Goal: Task Accomplishment & Management: Use online tool/utility

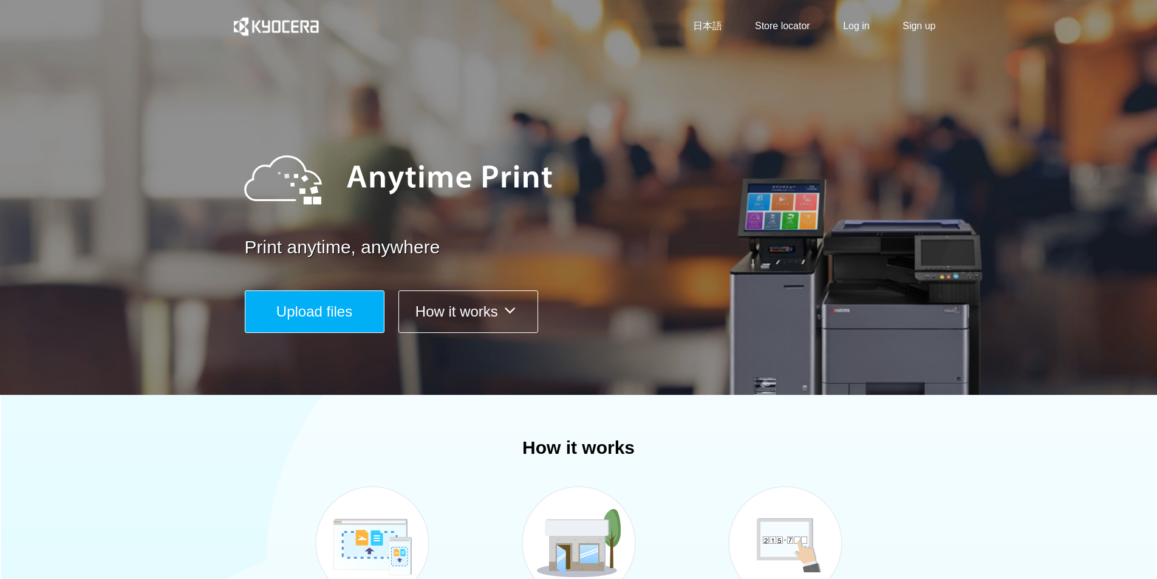
click at [314, 304] on span "Upload files" at bounding box center [314, 311] width 76 height 16
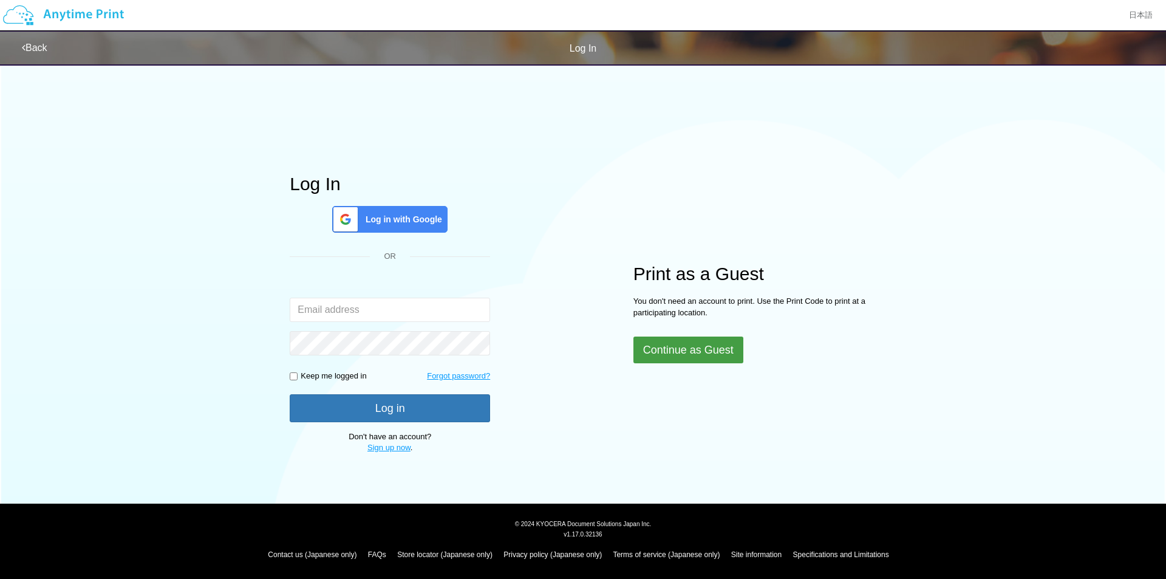
click at [711, 352] on button "Continue as Guest" at bounding box center [688, 349] width 110 height 27
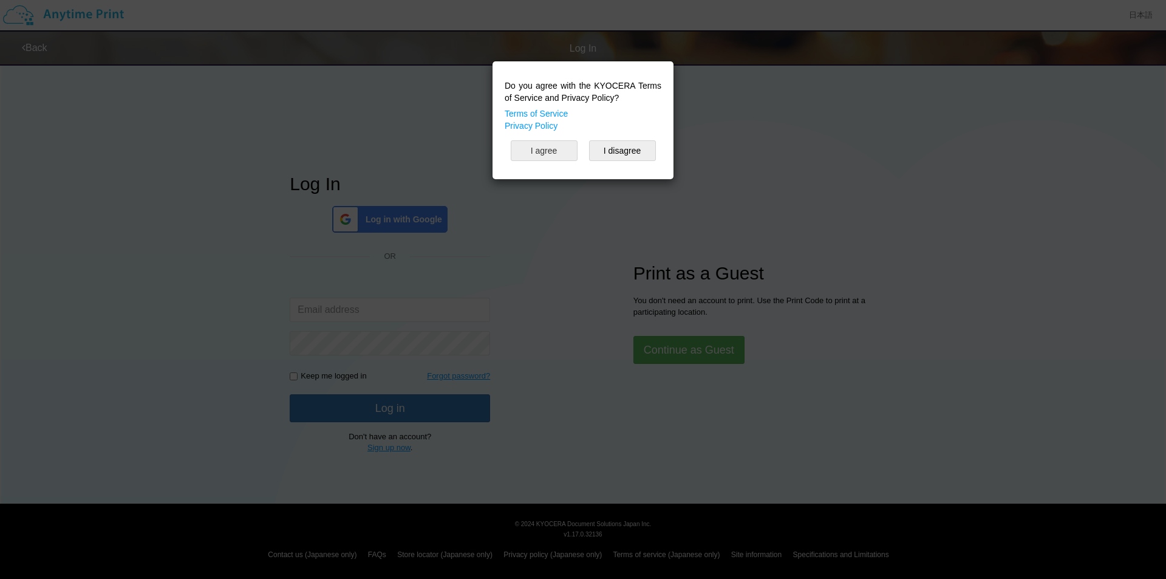
click at [553, 154] on button "I agree" at bounding box center [544, 150] width 67 height 21
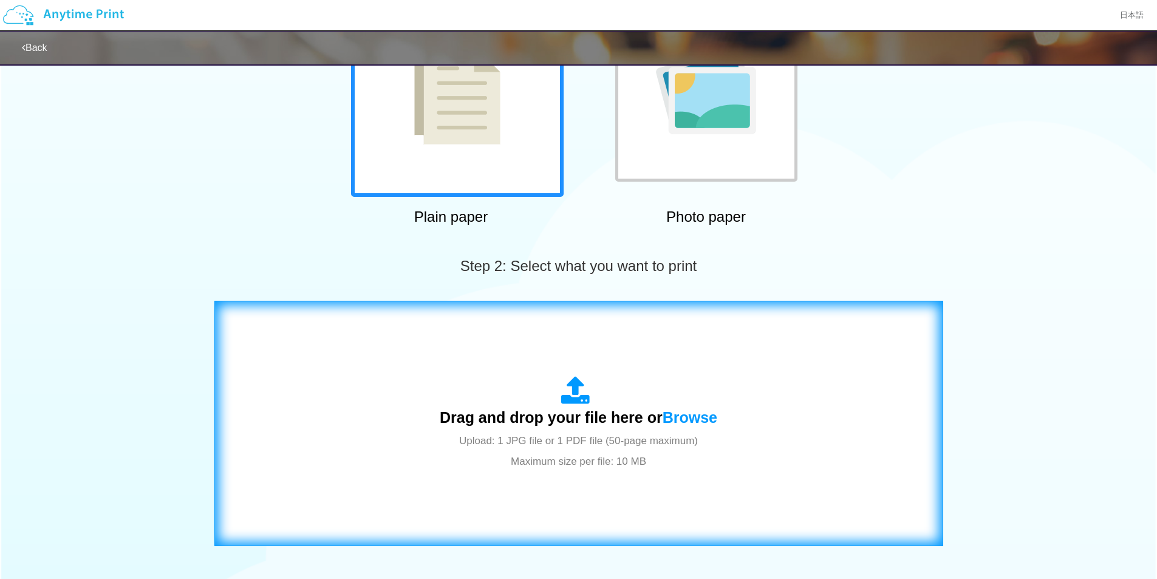
scroll to position [304, 0]
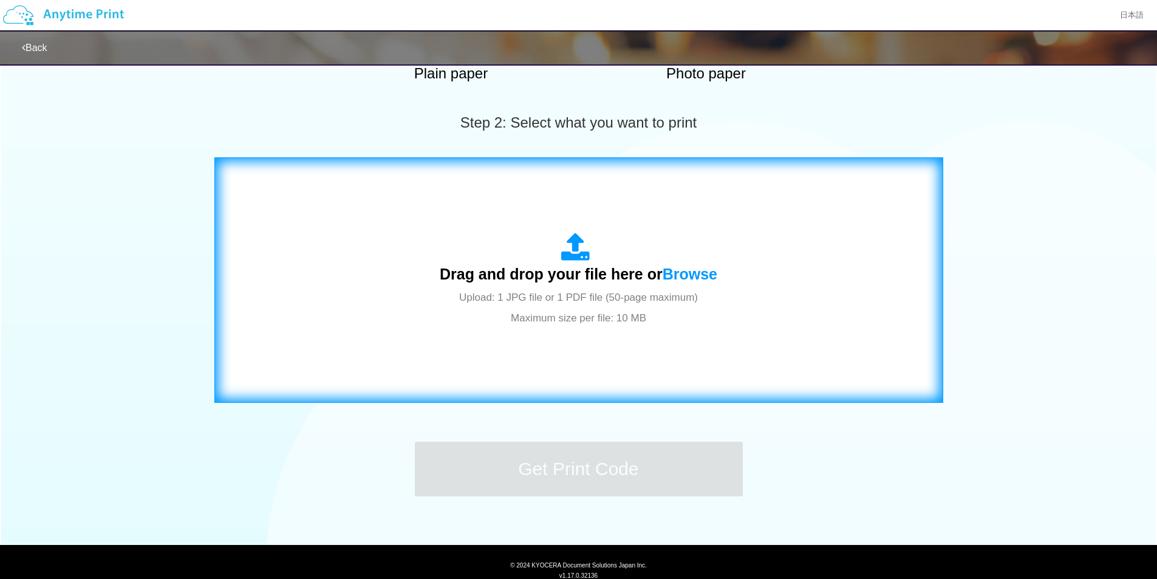
click at [629, 316] on span "Upload: 1 JPG file or 1 PDF file (50-page maximum) Maximum size per file: 10 MB" at bounding box center [578, 308] width 239 height 32
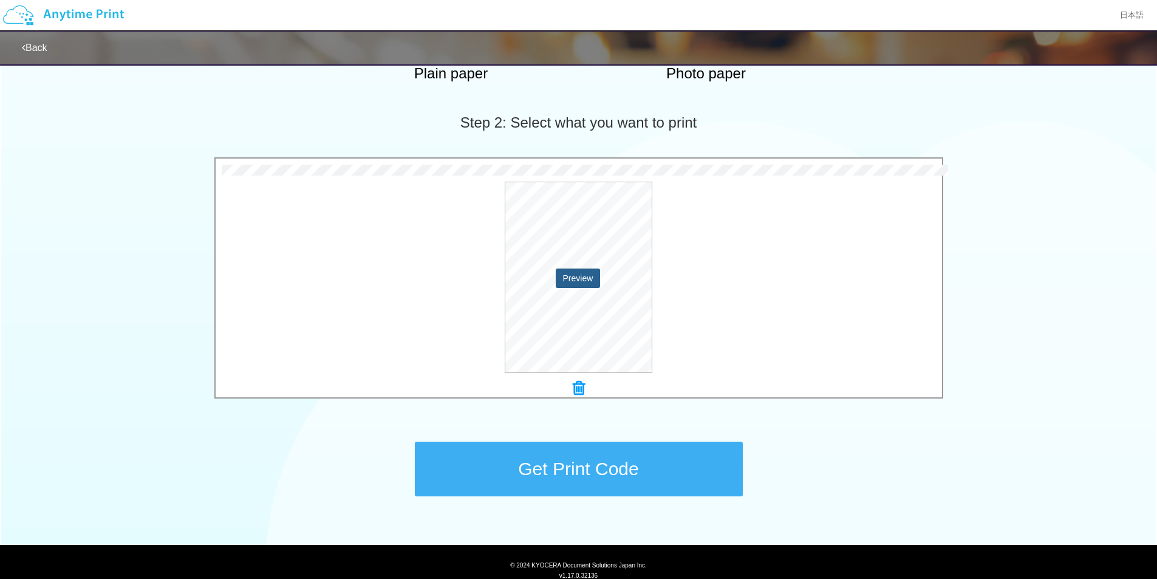
click at [575, 276] on button "Preview" at bounding box center [578, 277] width 45 height 19
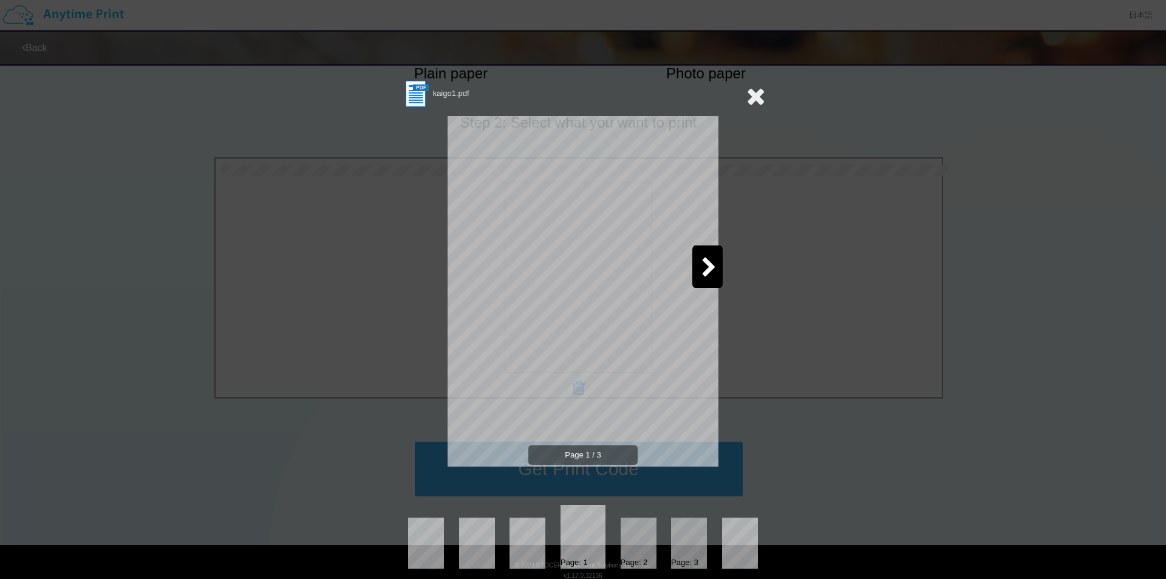
click at [708, 271] on icon at bounding box center [708, 268] width 15 height 21
click at [449, 271] on icon at bounding box center [456, 268] width 15 height 21
click at [712, 256] on div at bounding box center [707, 266] width 30 height 43
click at [712, 258] on icon at bounding box center [708, 268] width 15 height 21
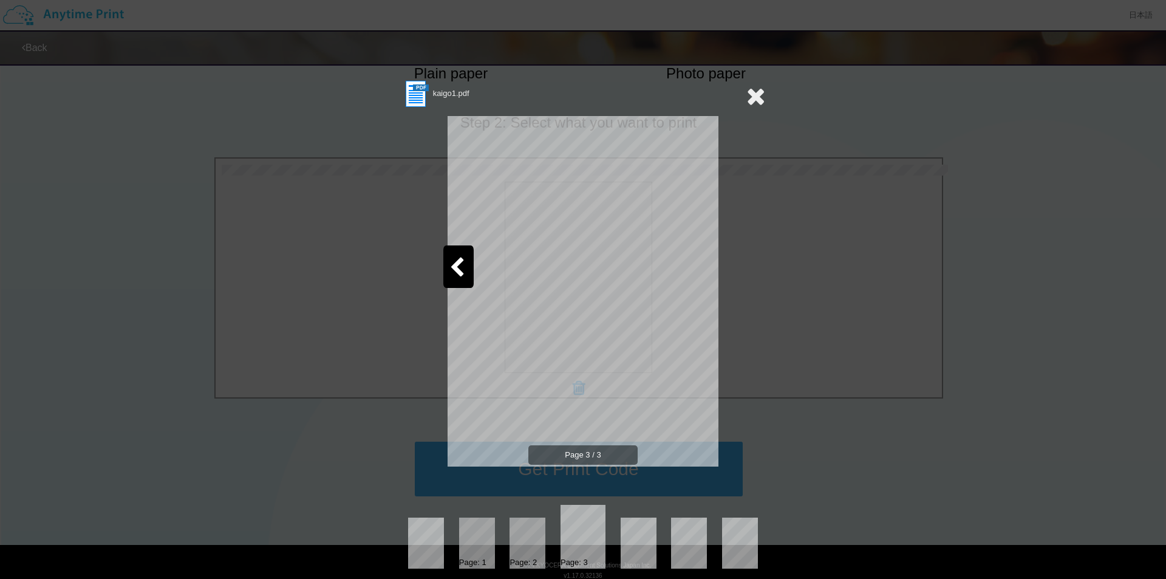
click at [753, 97] on icon at bounding box center [755, 96] width 19 height 24
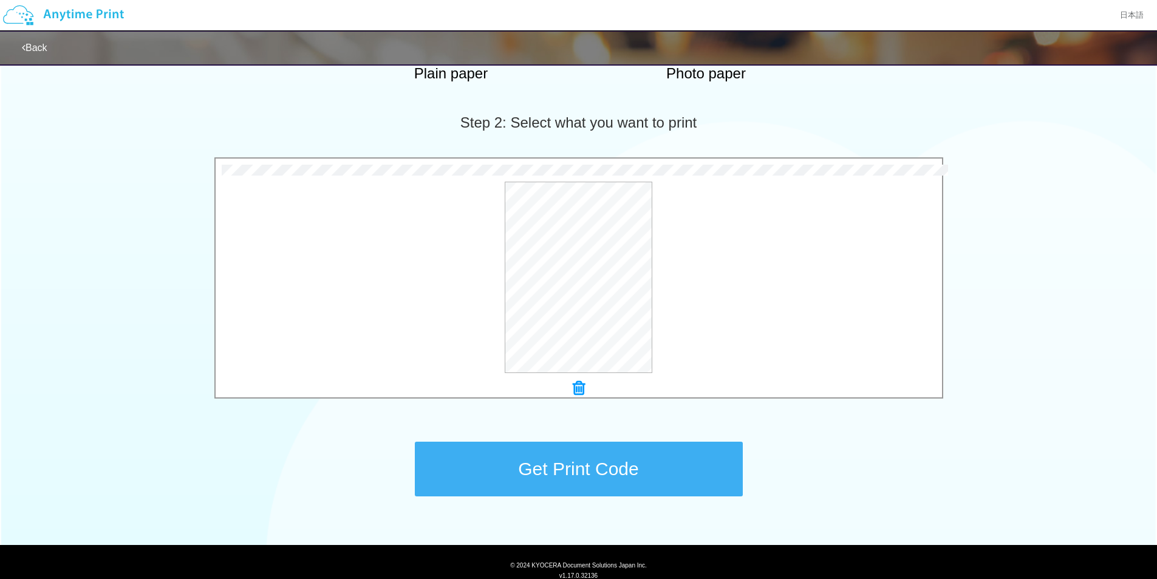
click at [662, 461] on button "Get Print Code" at bounding box center [579, 469] width 328 height 55
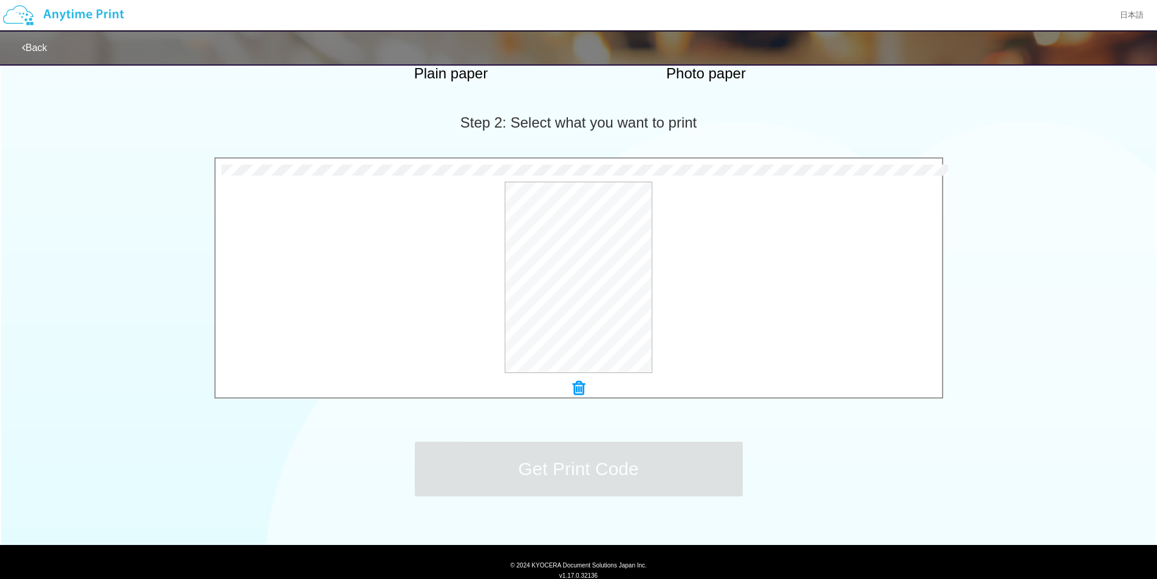
scroll to position [0, 0]
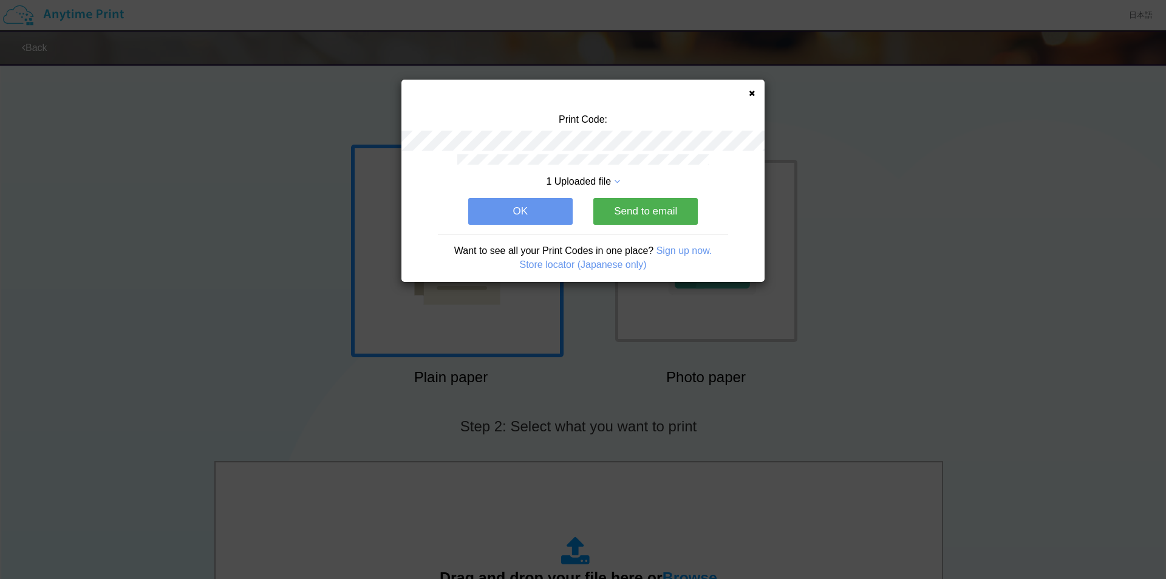
click at [749, 98] on div "Print Code: 1 Uploaded file OK Send to email Want to see all your Print Codes i…" at bounding box center [582, 181] width 363 height 202
click at [753, 97] on div "Print Code: 1 Uploaded file OK Send to email Want to see all your Print Codes i…" at bounding box center [582, 181] width 363 height 202
click at [753, 94] on icon at bounding box center [752, 93] width 6 height 8
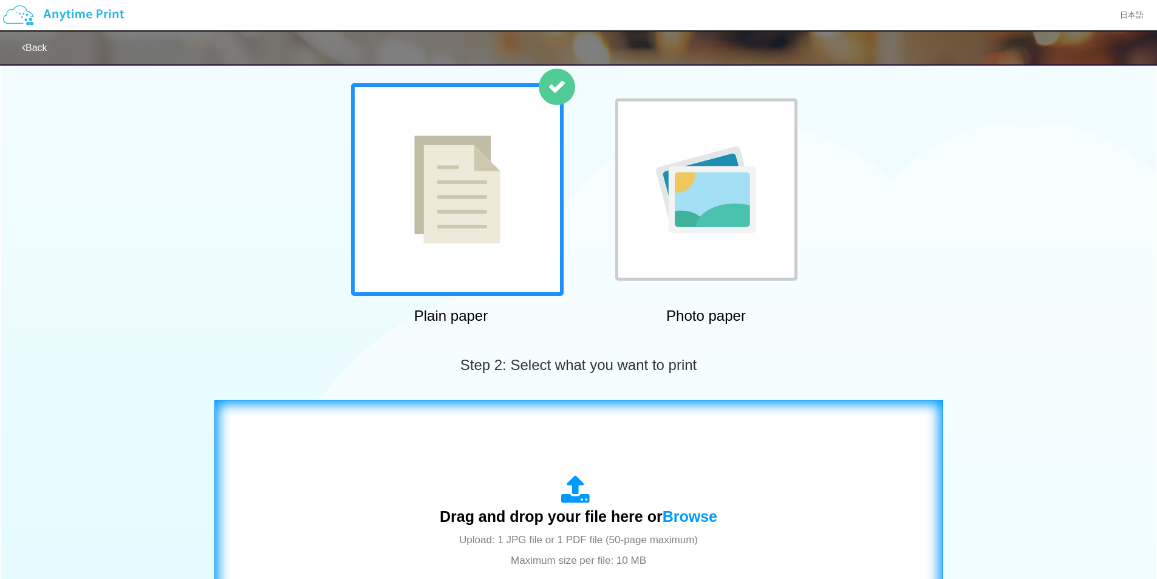
scroll to position [182, 0]
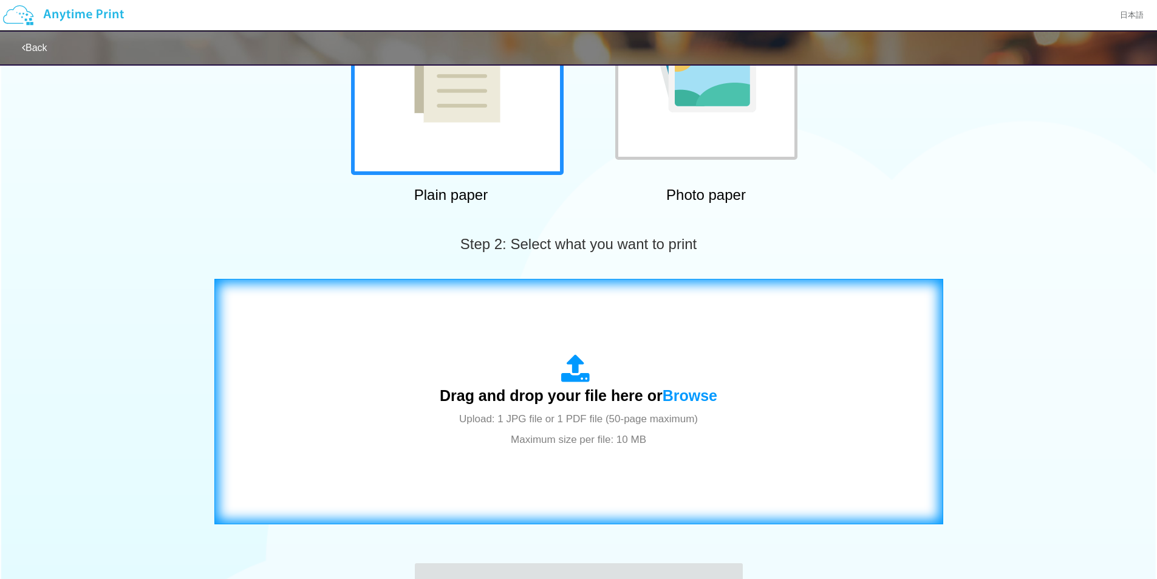
click at [573, 381] on icon at bounding box center [578, 369] width 34 height 30
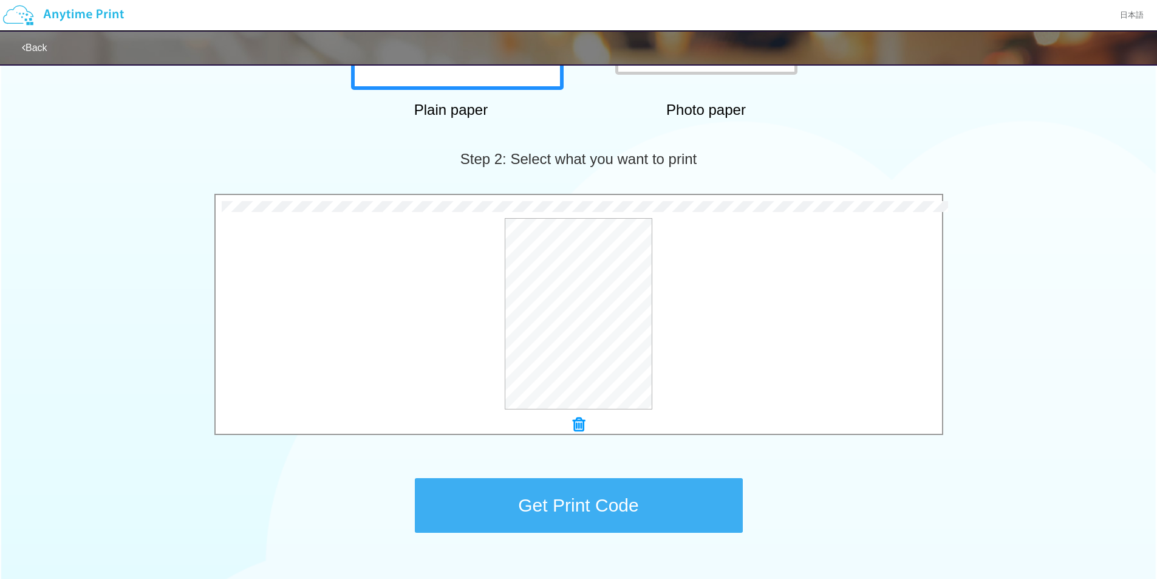
scroll to position [304, 0]
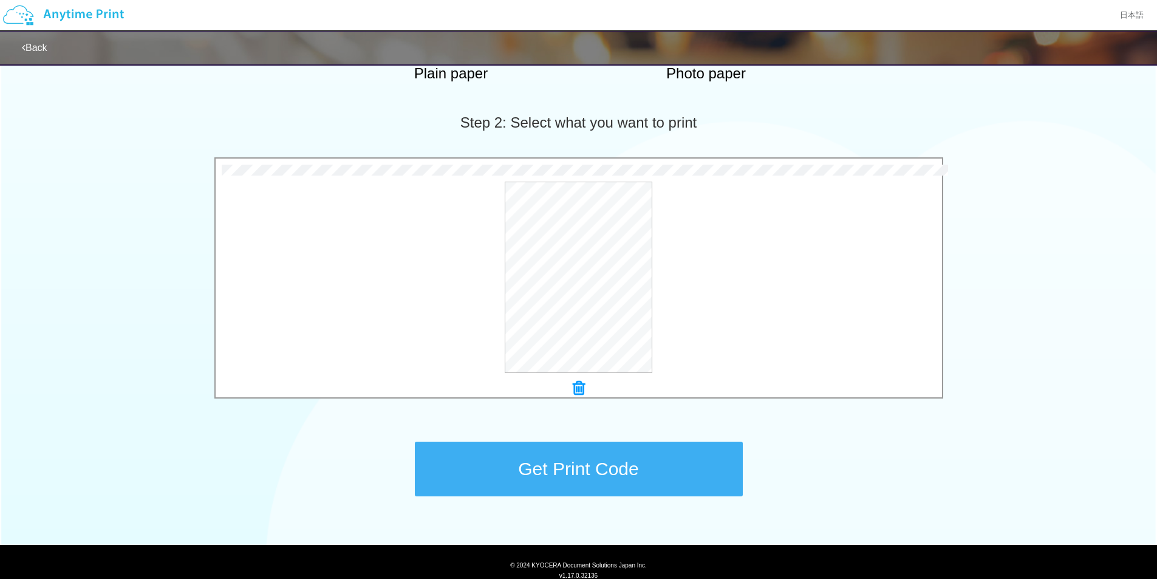
click at [612, 465] on button "Get Print Code" at bounding box center [579, 469] width 328 height 55
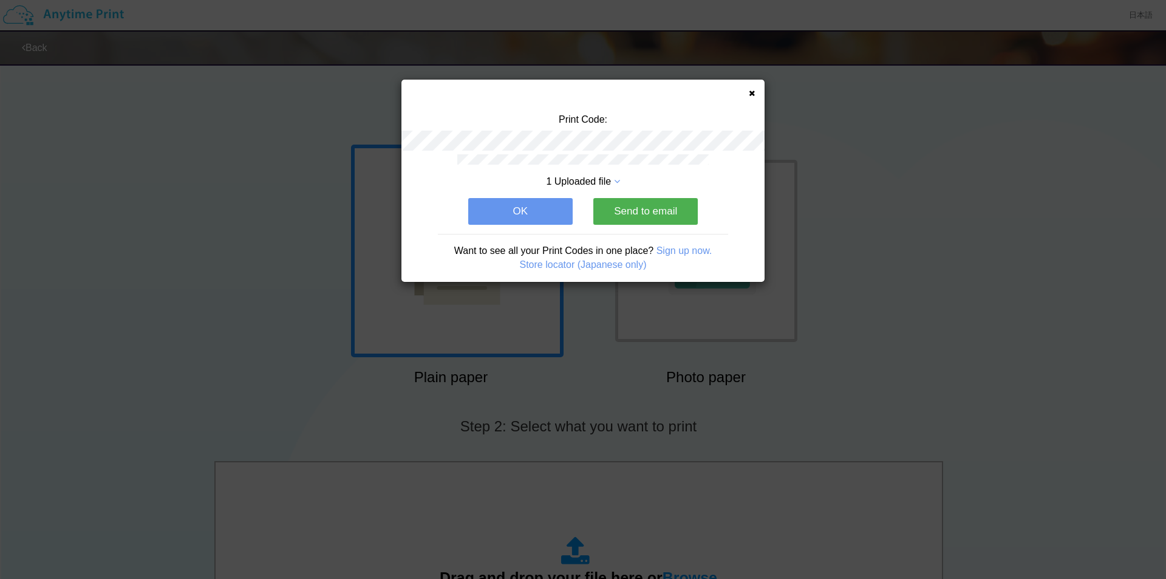
click at [756, 92] on div "Print Code: 1 Uploaded file OK Send to email Want to see all your Print Codes i…" at bounding box center [582, 181] width 363 height 202
click at [754, 94] on icon at bounding box center [752, 93] width 6 height 8
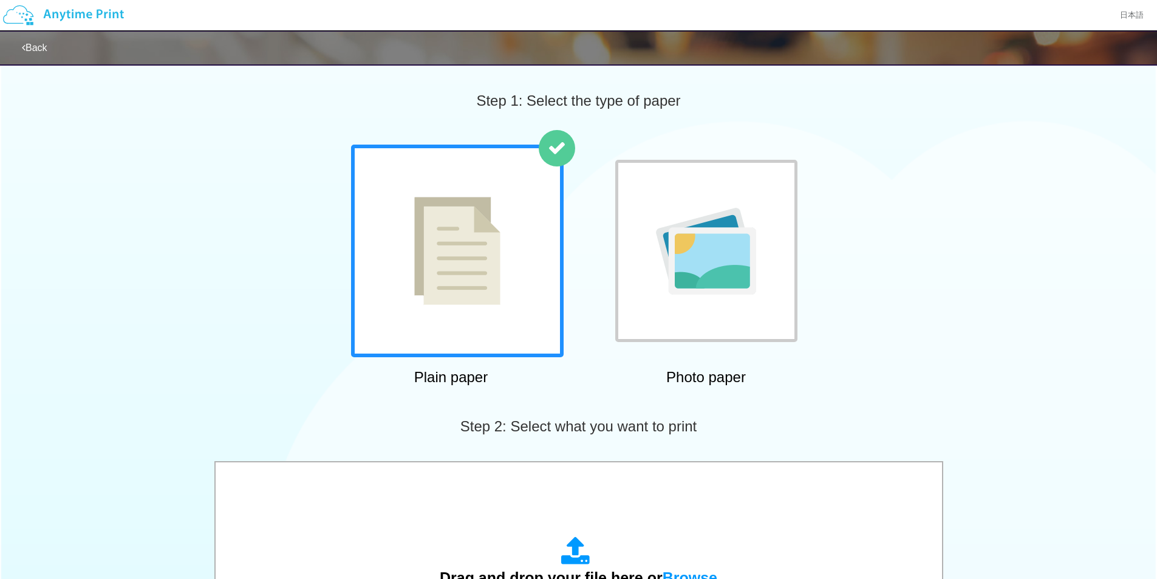
click at [62, 8] on img at bounding box center [63, 15] width 129 height 43
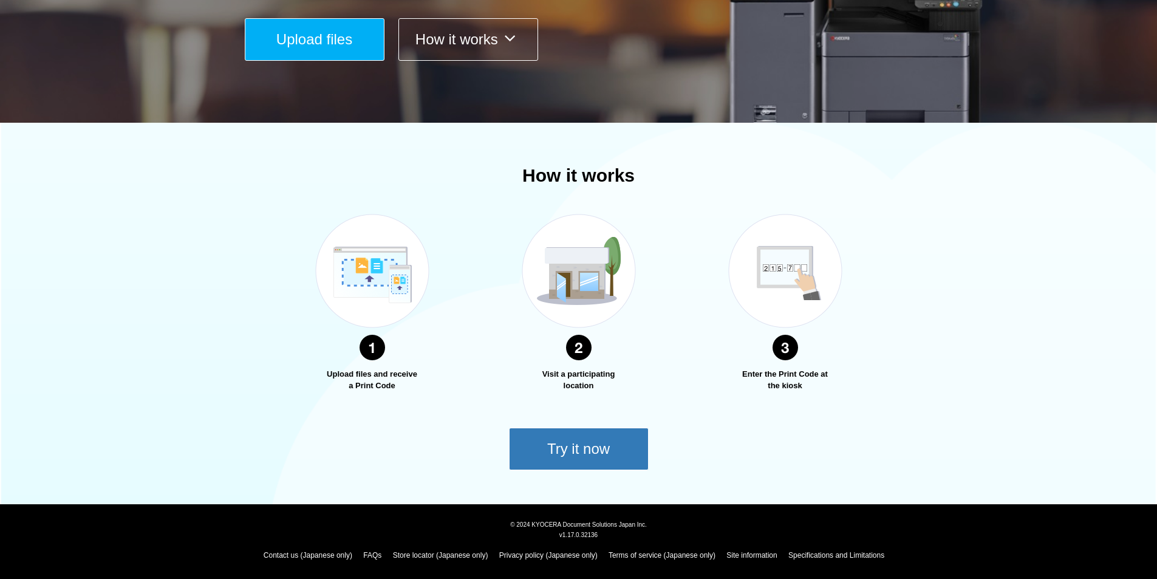
scroll to position [273, 0]
click at [582, 448] on button "Try it now" at bounding box center [579, 448] width 140 height 43
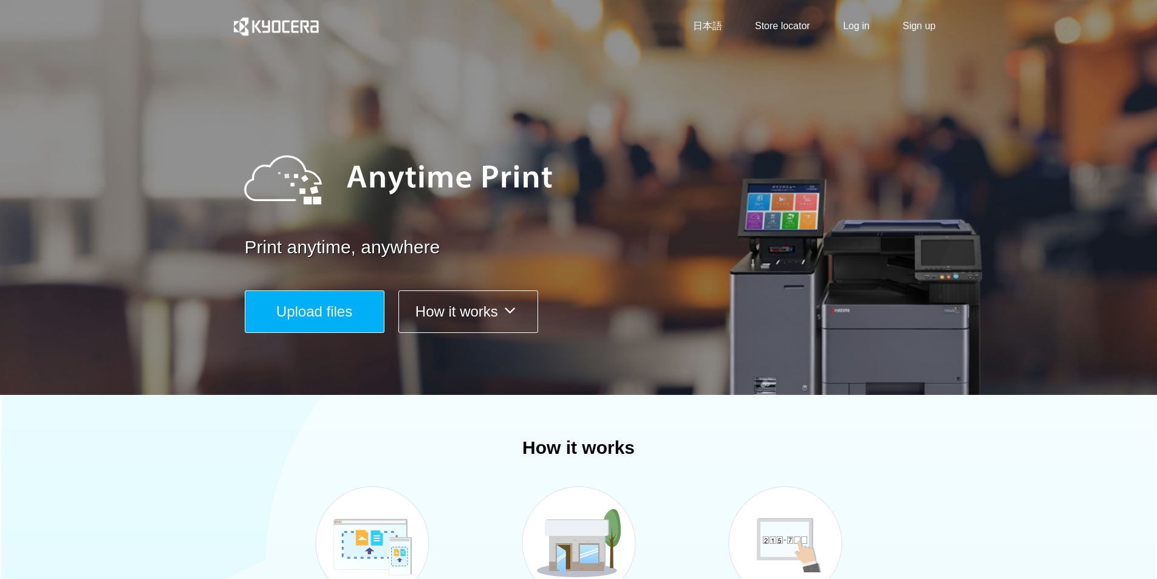
click at [548, 237] on link "Print anytime, anywhere" at bounding box center [594, 247] width 698 height 26
click at [261, 261] on div "Print anytime, anywhere Upload files How it works" at bounding box center [594, 229] width 698 height 208
drag, startPoint x: 243, startPoint y: 244, endPoint x: 350, endPoint y: 244, distance: 107.5
click at [350, 244] on div "Print anytime, anywhere Upload files How it works" at bounding box center [578, 229] width 729 height 340
copy link "Print anytime"
